Goal: Task Accomplishment & Management: Manage account settings

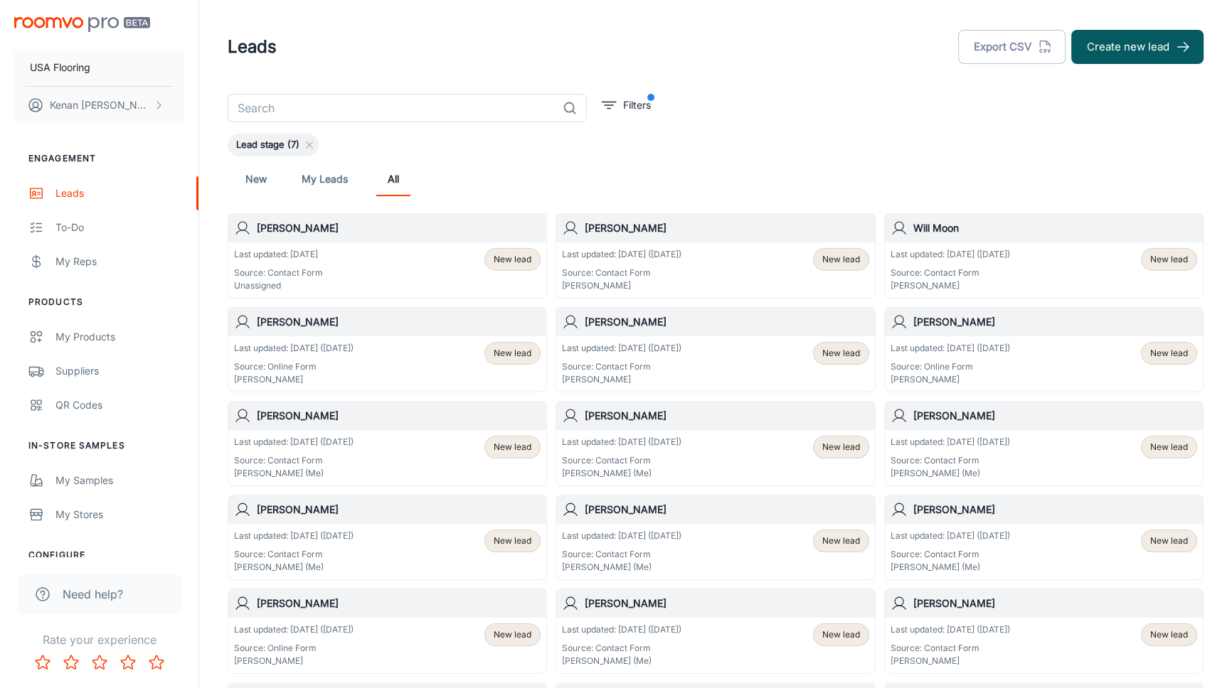
click at [379, 262] on div "Last updated: [DATE] Source: Contact Form Unassigned New lead" at bounding box center [387, 270] width 307 height 44
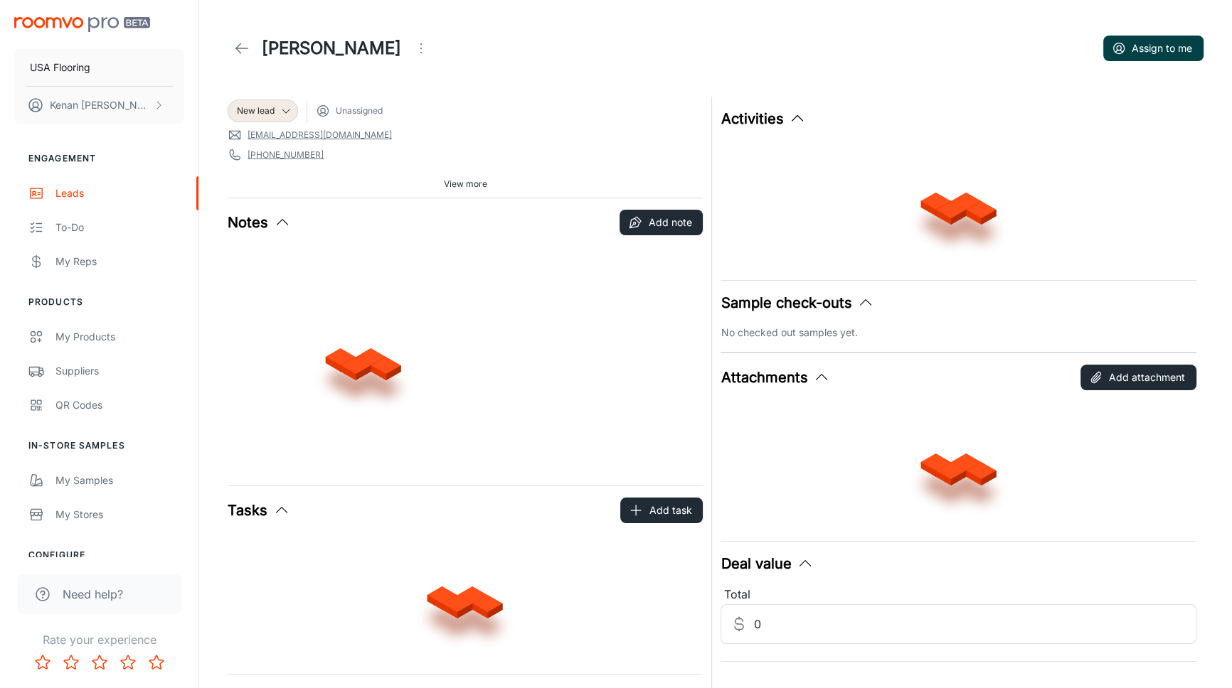
click at [1134, 40] on button "Assign to me" at bounding box center [1153, 49] width 100 height 26
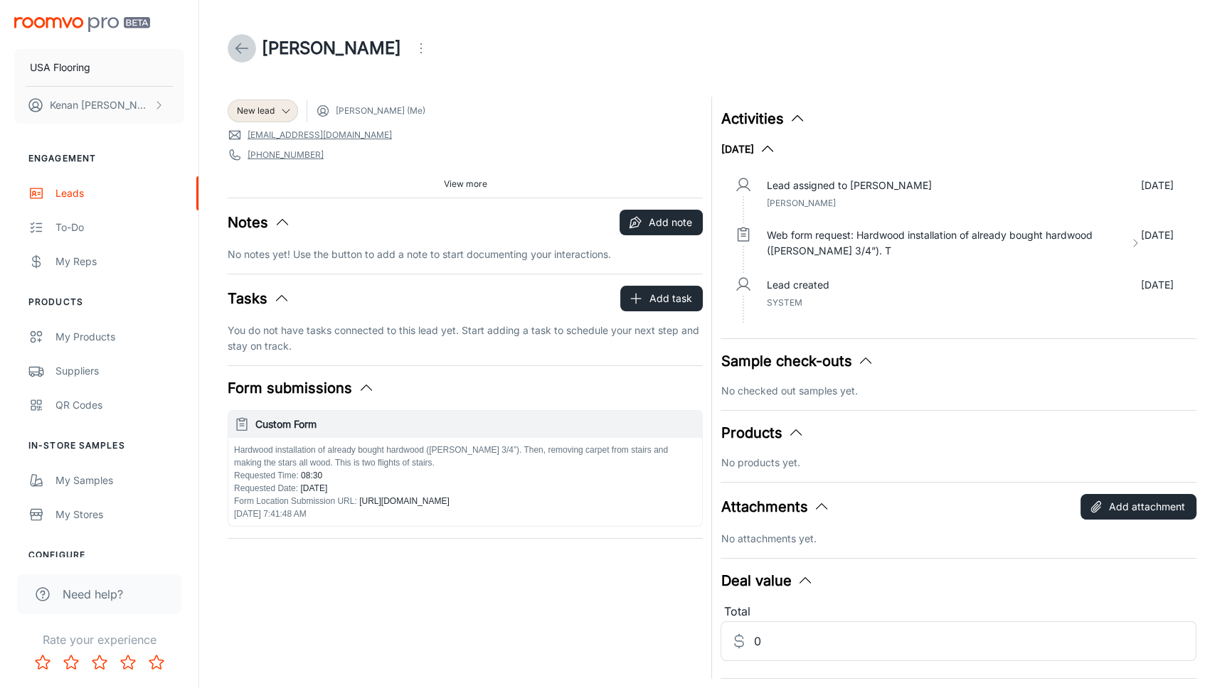
click at [254, 50] on link at bounding box center [242, 48] width 28 height 28
